Goal: Information Seeking & Learning: Learn about a topic

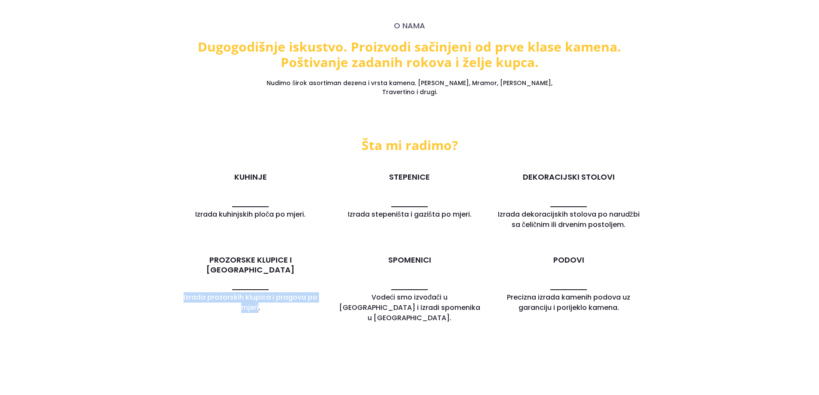
drag, startPoint x: 259, startPoint y: 296, endPoint x: 183, endPoint y: 285, distance: 76.5
click at [183, 292] on h5 "Izrada prozorskih klupica i pragova po mjeri." at bounding box center [251, 302] width 146 height 21
drag, startPoint x: 194, startPoint y: 290, endPoint x: 268, endPoint y: 298, distance: 74.5
click at [268, 298] on h5 "Izrada prozorskih klupica i pragova po mjeri." at bounding box center [251, 302] width 146 height 21
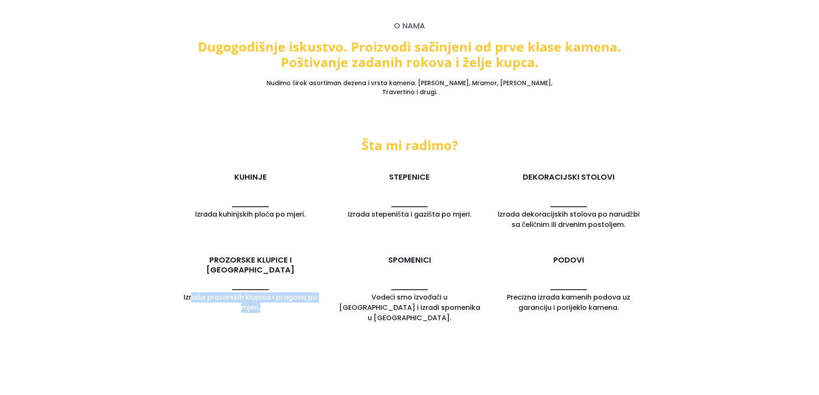
click at [268, 298] on h5 "Izrada prozorskih klupica i pragova po mjeri." at bounding box center [251, 302] width 146 height 21
drag, startPoint x: 262, startPoint y: 295, endPoint x: 180, endPoint y: 283, distance: 82.9
click at [180, 292] on h5 "Izrada prozorskih klupica i pragova po mjeri." at bounding box center [251, 302] width 146 height 21
click at [221, 301] on h5 "Izrada prozorskih klupica i pragova po mjeri." at bounding box center [251, 302] width 146 height 21
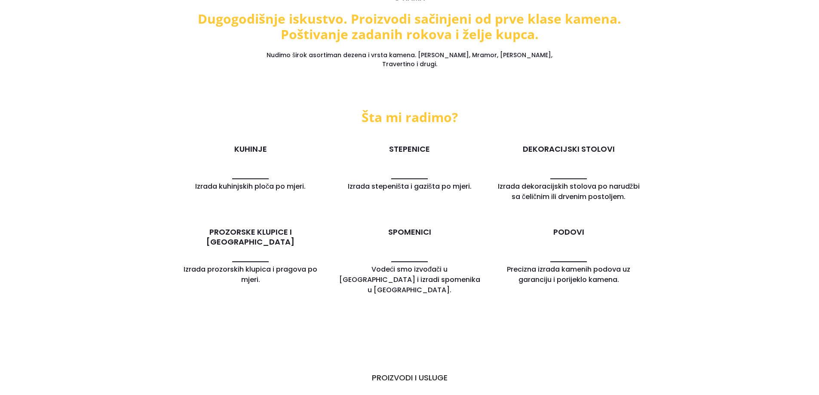
scroll to position [588, 0]
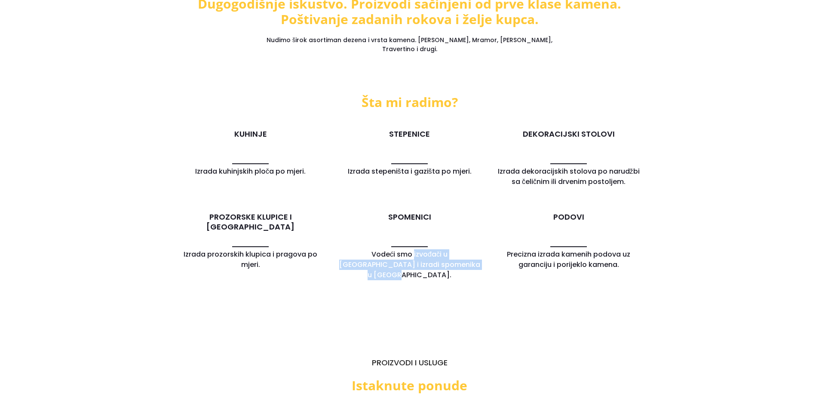
drag, startPoint x: 459, startPoint y: 251, endPoint x: 380, endPoint y: 238, distance: 80.1
click at [380, 238] on div "SPOMENICI Vodeći smo izvođači u [GEOGRAPHIC_DATA] i izradi spomenika u [GEOGRAP…" at bounding box center [410, 248] width 146 height 72
click at [379, 238] on div "SPOMENICI Vodeći smo izvođači u [GEOGRAPHIC_DATA] i izradi spomenika u [GEOGRAP…" at bounding box center [410, 248] width 146 height 72
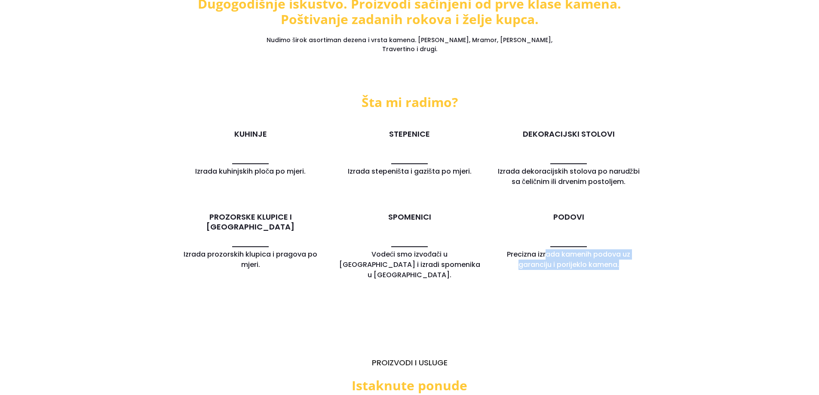
drag, startPoint x: 635, startPoint y: 258, endPoint x: 547, endPoint y: 243, distance: 89.1
click at [547, 249] on h5 "Precizna izrada kamenih podova uz garanciju i porijeklo kamena." at bounding box center [569, 259] width 146 height 21
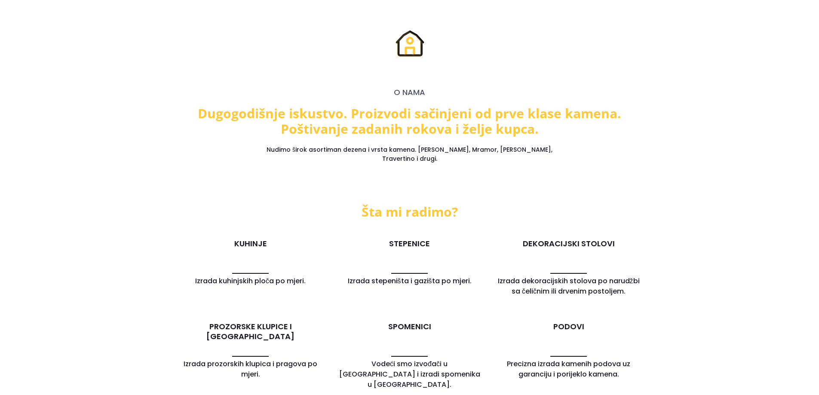
scroll to position [459, 0]
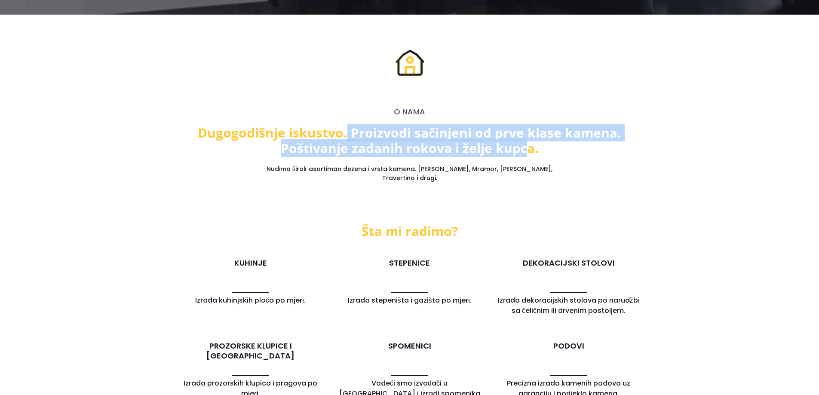
drag, startPoint x: 349, startPoint y: 133, endPoint x: 528, endPoint y: 146, distance: 179.8
click at [528, 146] on h2 "Dugogodišnje iskustvo. Proizvodi sačinjeni od prve klase kamena. Poštivanje zad…" at bounding box center [409, 140] width 477 height 31
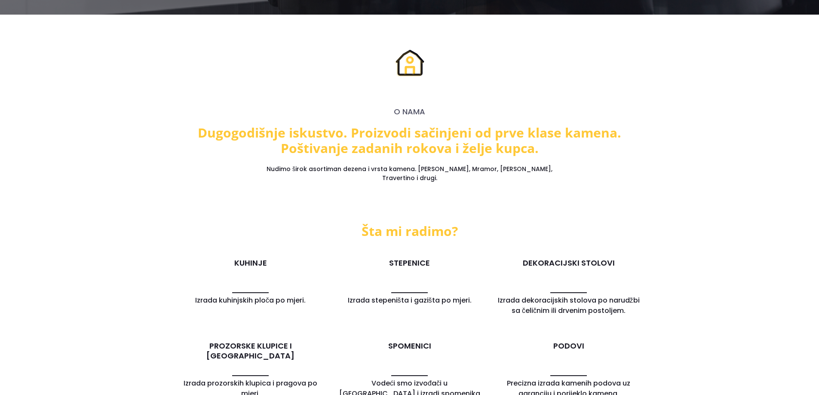
click at [542, 148] on h2 "Dugogodišnje iskustvo. Proizvodi sačinjeni od prve klase kamena. Poštivanje zad…" at bounding box center [409, 140] width 477 height 31
